Goal: Information Seeking & Learning: Compare options

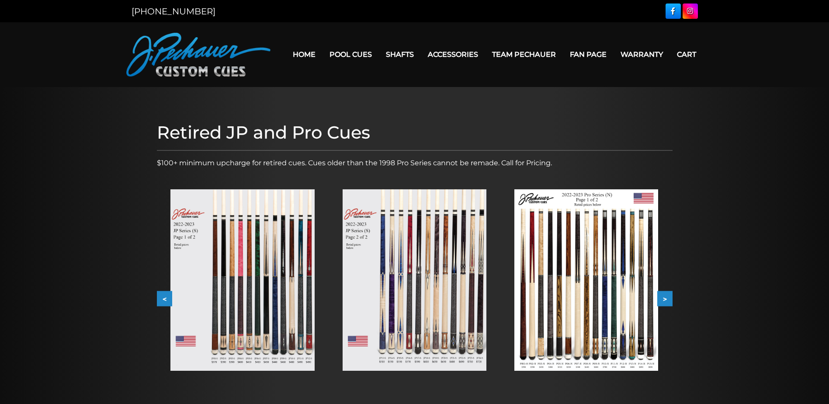
scroll to position [44, 0]
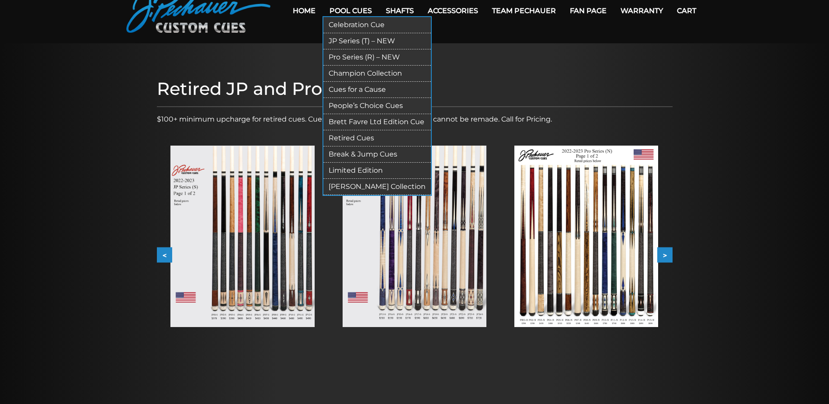
click at [357, 40] on link "JP Series (T) – NEW" at bounding box center [378, 41] width 108 height 16
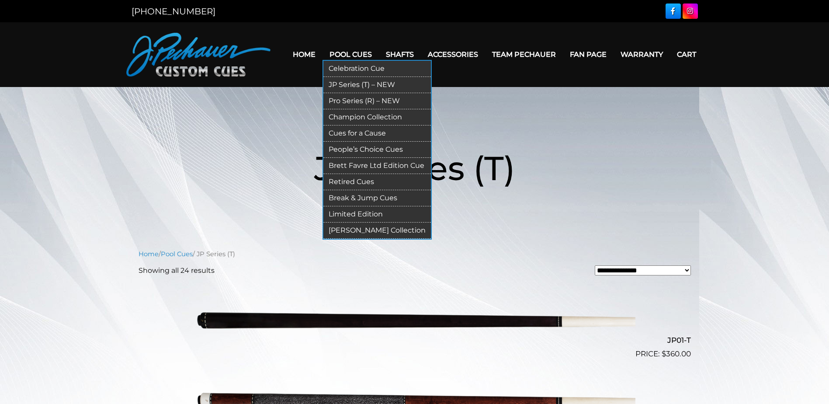
click at [357, 180] on link "Retired Cues" at bounding box center [378, 182] width 108 height 16
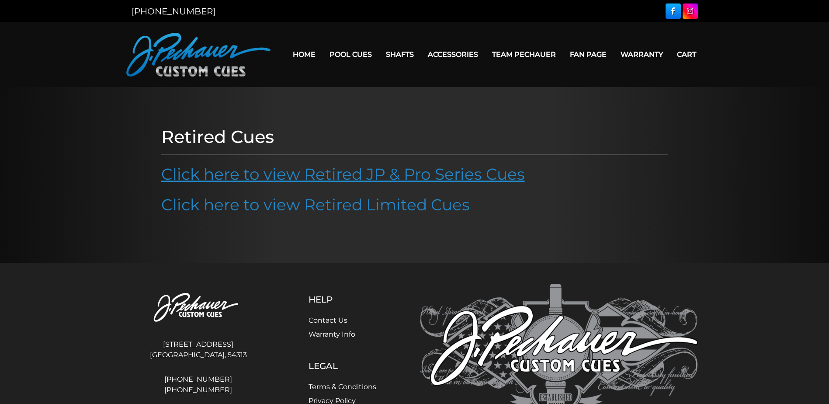
click at [270, 178] on link "Click here to view Retired JP & Pro Series Cues" at bounding box center [343, 173] width 364 height 19
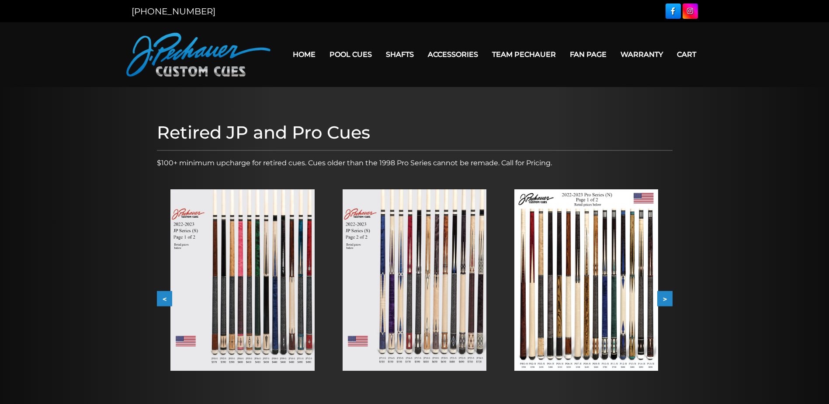
click at [233, 268] on img at bounding box center [243, 279] width 144 height 181
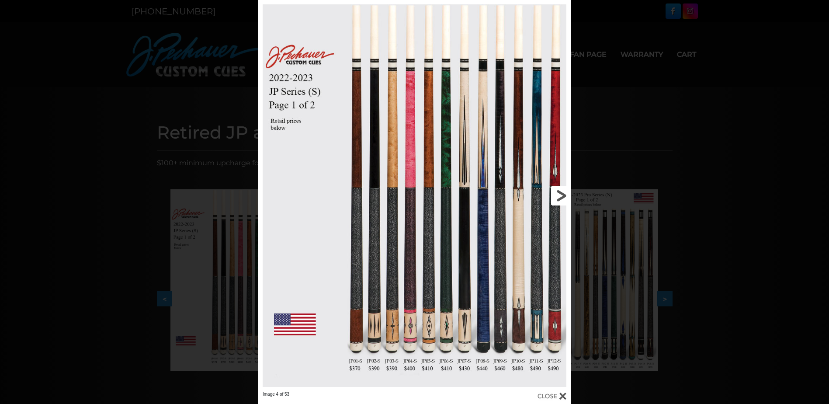
click at [561, 193] on link at bounding box center [500, 195] width 141 height 391
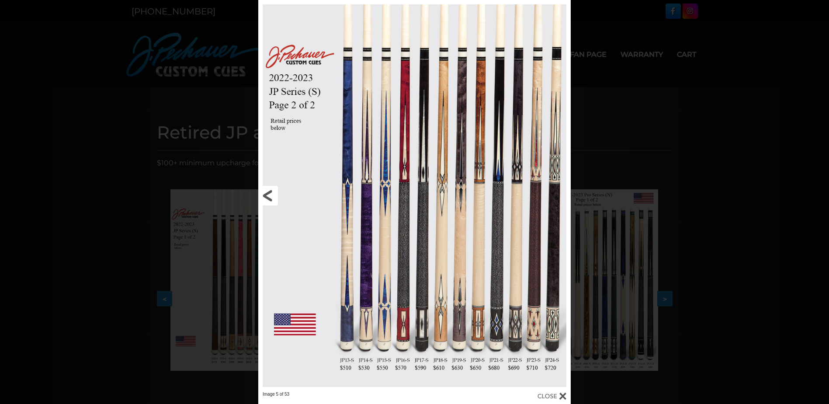
click at [268, 195] on link at bounding box center [328, 195] width 141 height 391
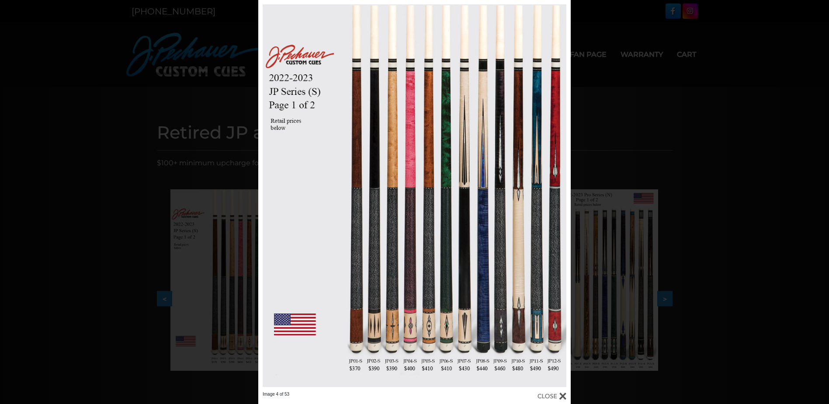
click at [564, 396] on div at bounding box center [552, 396] width 29 height 10
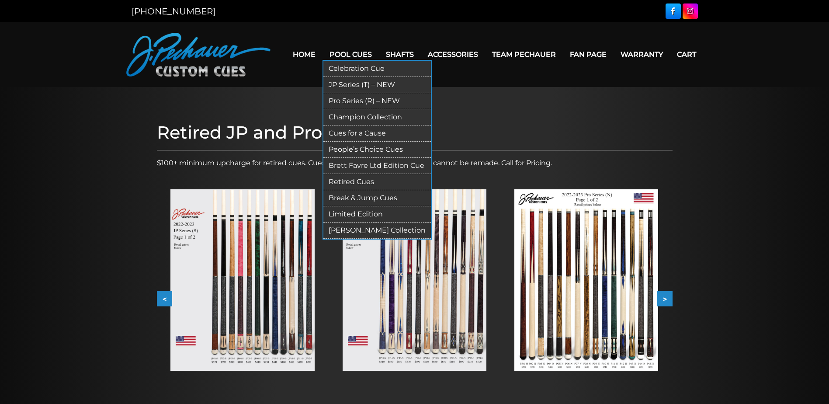
click at [355, 86] on link "JP Series (T) – NEW" at bounding box center [378, 85] width 108 height 16
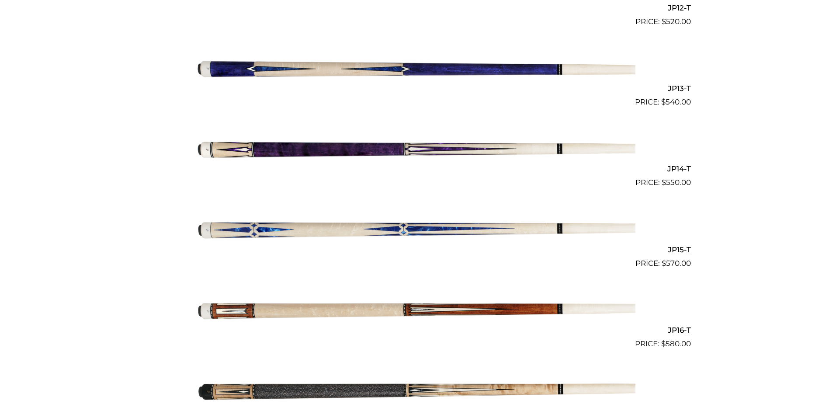
scroll to position [1220, 0]
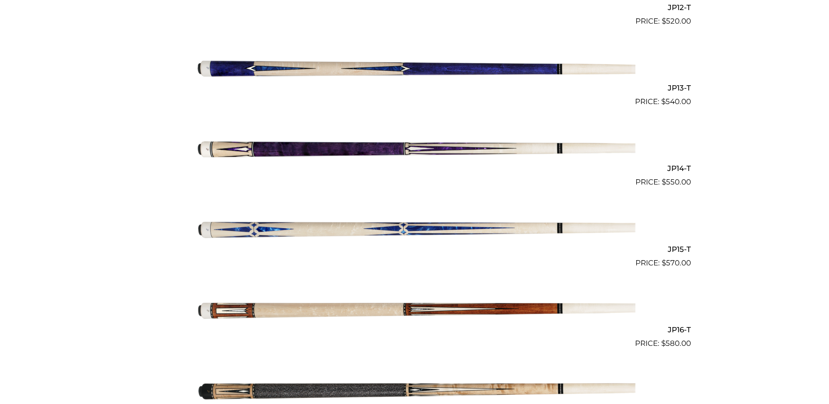
click at [336, 310] on img at bounding box center [415, 308] width 442 height 73
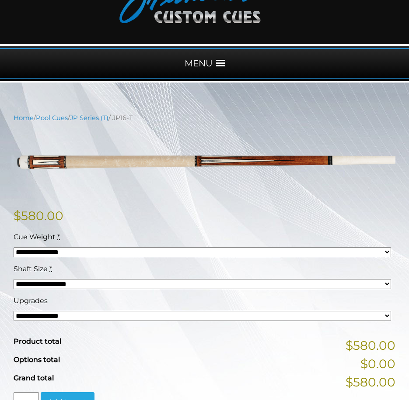
scroll to position [65, 0]
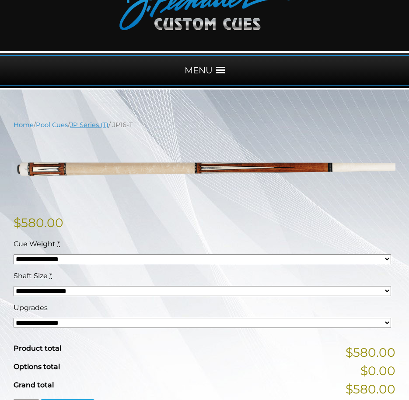
click at [87, 124] on link "JP Series (T)" at bounding box center [89, 125] width 38 height 8
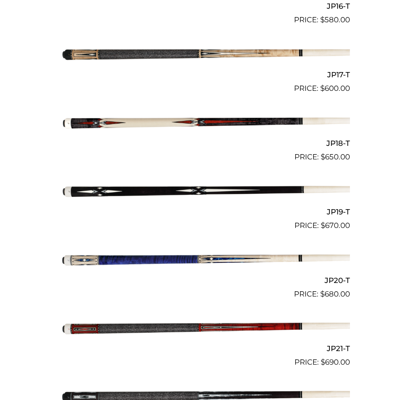
scroll to position [1400, 0]
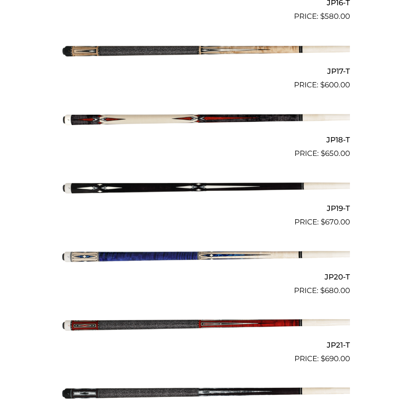
click at [176, 261] on img at bounding box center [204, 256] width 290 height 48
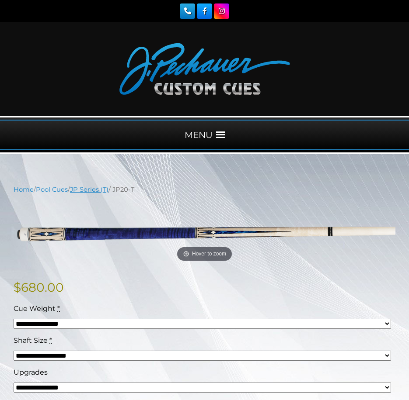
click at [98, 192] on link "JP Series (T)" at bounding box center [89, 190] width 38 height 8
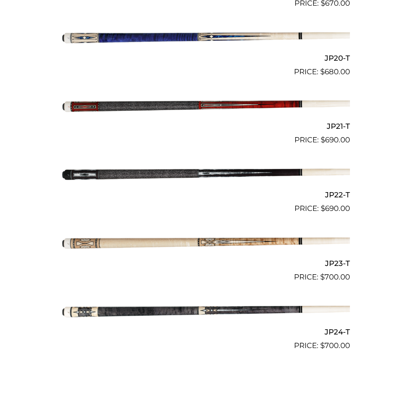
scroll to position [1623, 0]
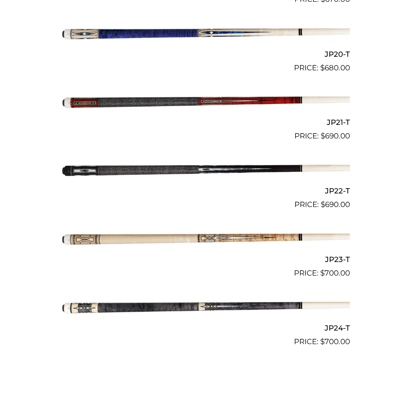
click at [229, 103] on img at bounding box center [204, 101] width 290 height 48
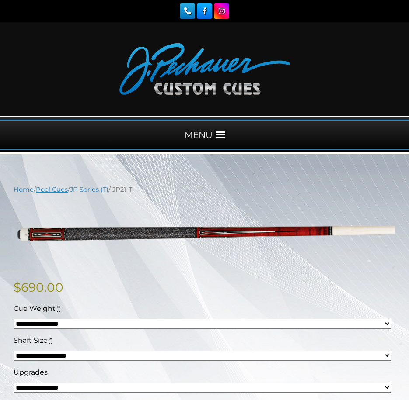
click at [58, 189] on link "Pool Cues" at bounding box center [52, 190] width 32 height 8
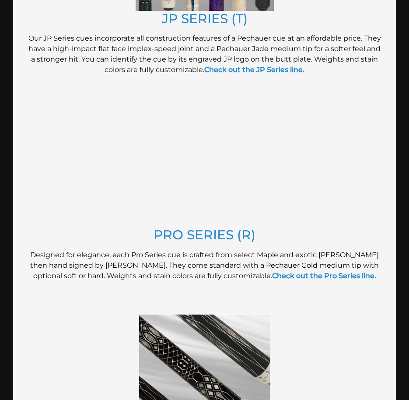
scroll to position [853, 0]
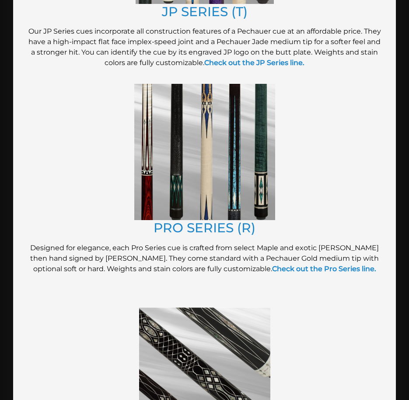
click at [210, 180] on img at bounding box center [204, 152] width 141 height 136
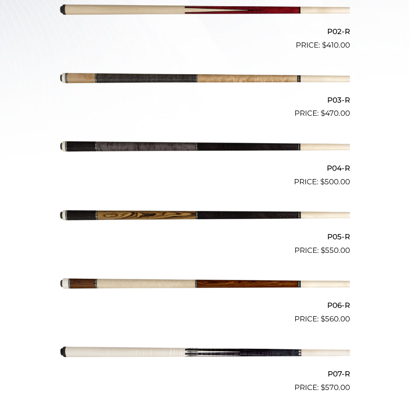
scroll to position [443, 0]
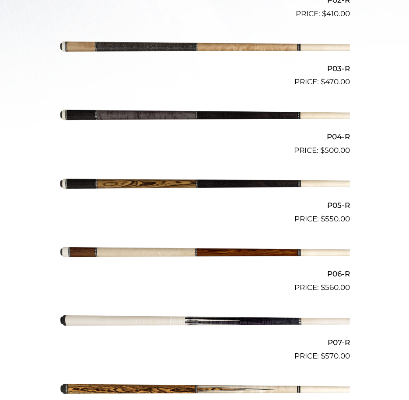
click at [268, 323] on img at bounding box center [204, 321] width 290 height 48
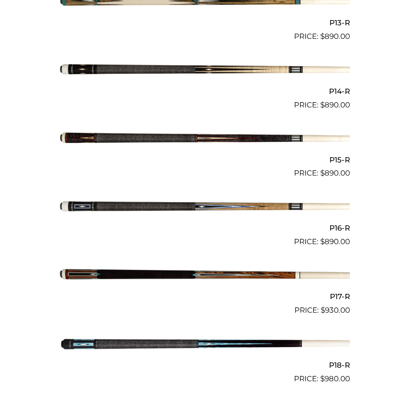
scroll to position [1175, 0]
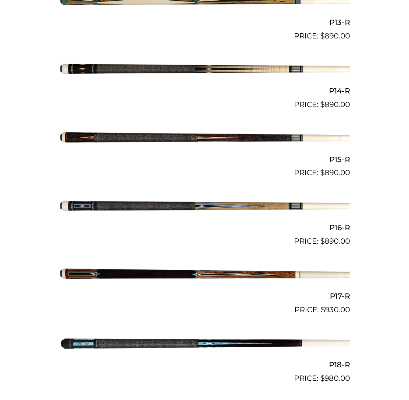
click at [291, 338] on img at bounding box center [204, 344] width 290 height 48
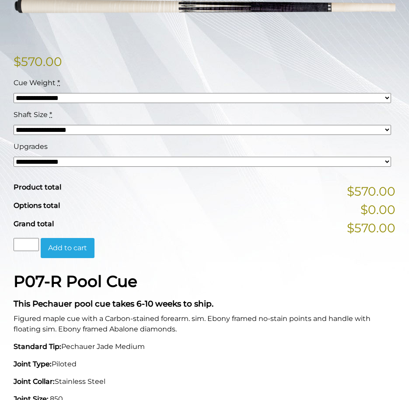
scroll to position [240, 0]
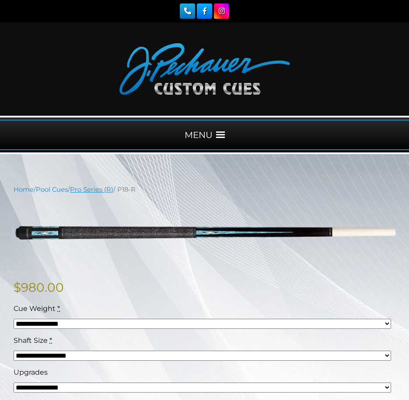
click at [100, 191] on link "Pro Series (R)" at bounding box center [91, 190] width 43 height 8
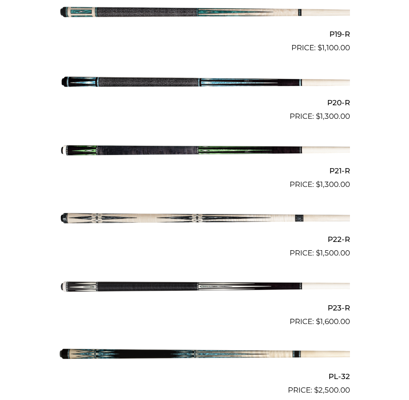
scroll to position [1574, 0]
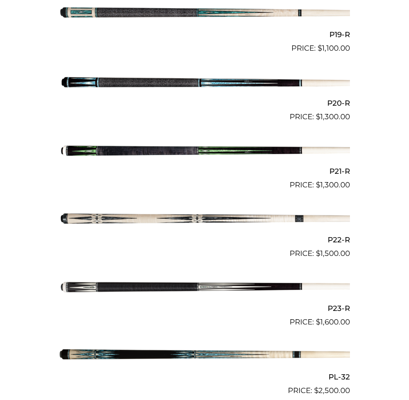
click at [245, 87] on img at bounding box center [204, 82] width 290 height 48
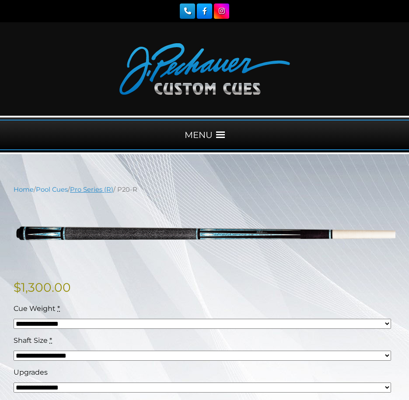
click at [91, 190] on link "Pro Series (R)" at bounding box center [91, 190] width 43 height 8
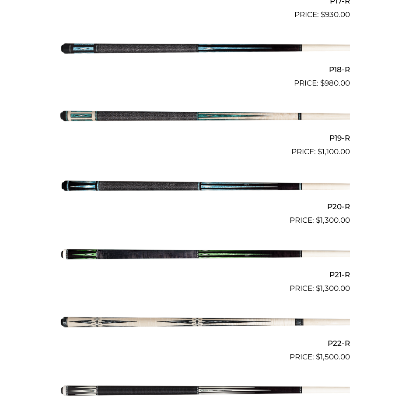
scroll to position [1473, 0]
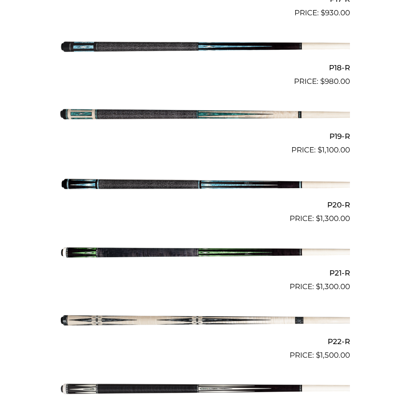
click at [140, 255] on img at bounding box center [204, 252] width 290 height 48
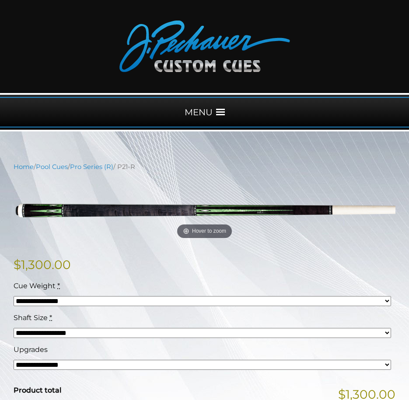
scroll to position [22, 0]
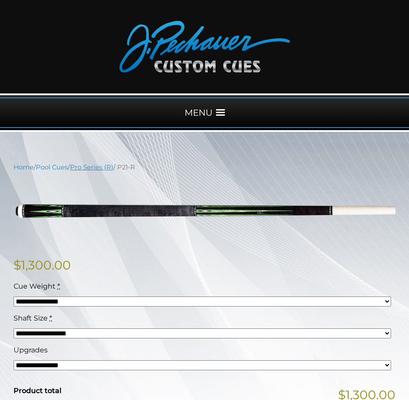
click at [102, 168] on link "Pro Series (R)" at bounding box center [91, 168] width 43 height 8
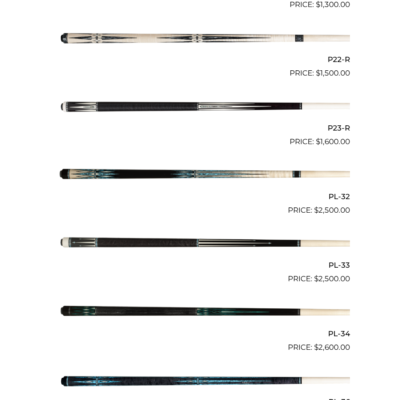
scroll to position [1753, 0]
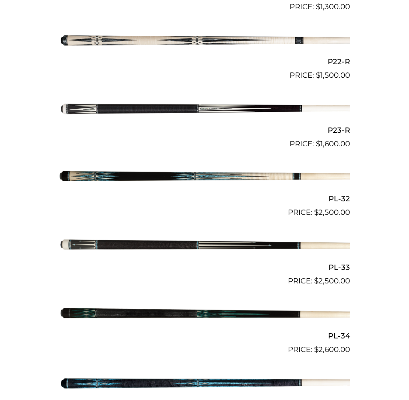
click at [200, 39] on img at bounding box center [204, 40] width 290 height 48
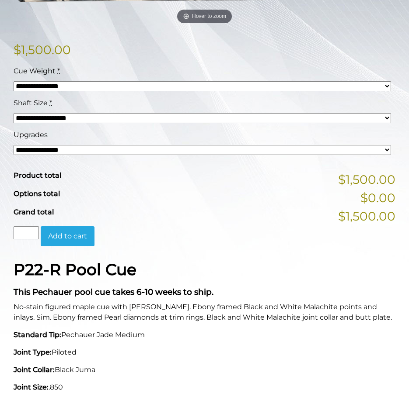
scroll to position [241, 0]
